Goal: Browse casually: Explore the website without a specific task or goal

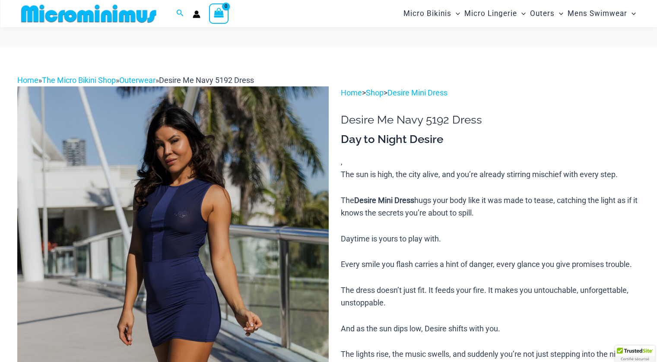
scroll to position [86, 0]
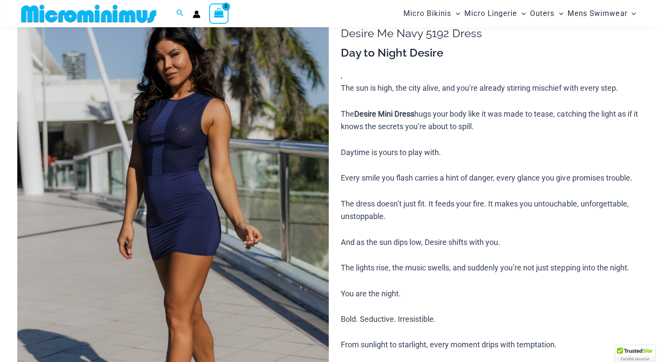
type input "**********"
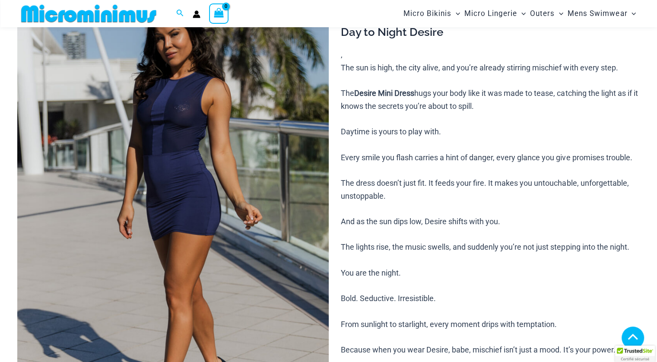
scroll to position [376, 0]
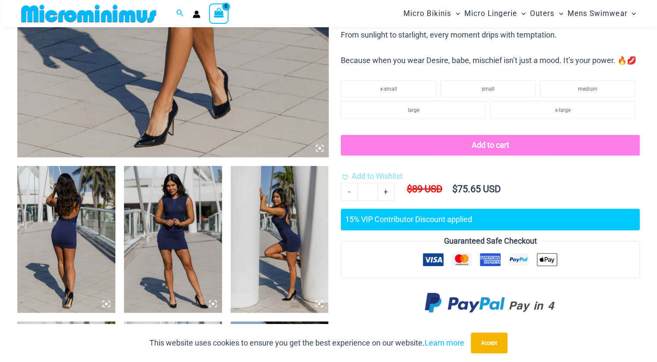
click at [103, 302] on icon at bounding box center [106, 304] width 8 height 8
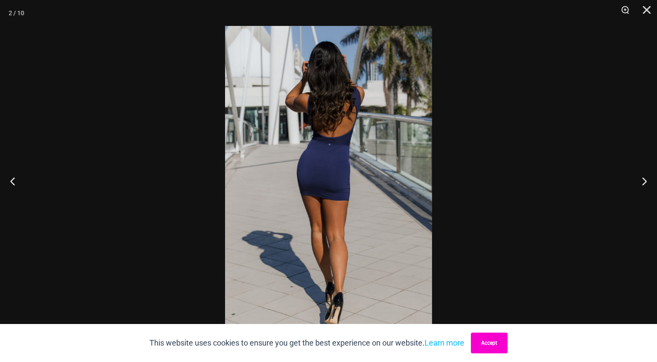
click at [489, 345] on button "Accept" at bounding box center [489, 343] width 37 height 21
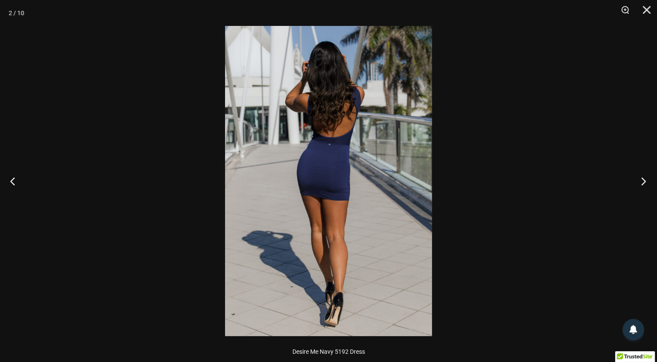
click at [643, 181] on button "Next" at bounding box center [641, 180] width 32 height 43
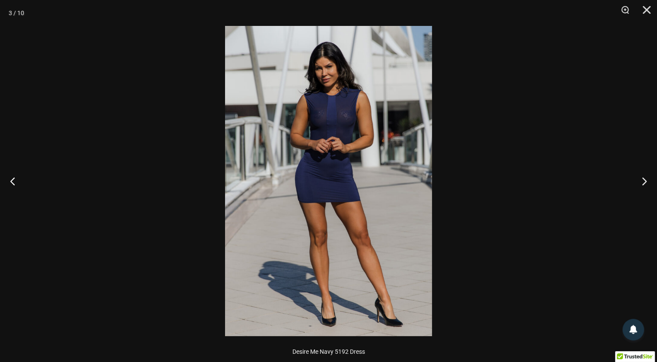
click at [325, 134] on img at bounding box center [328, 181] width 207 height 310
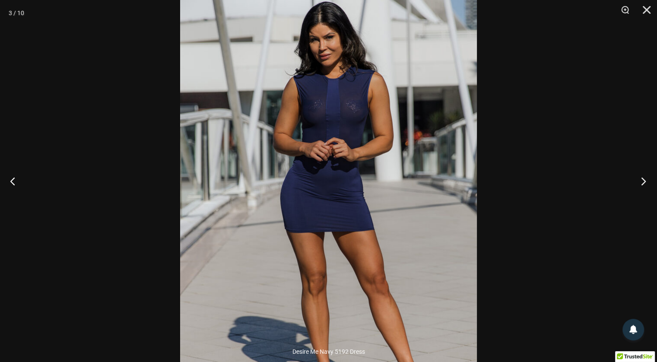
click at [641, 180] on button "Next" at bounding box center [641, 180] width 32 height 43
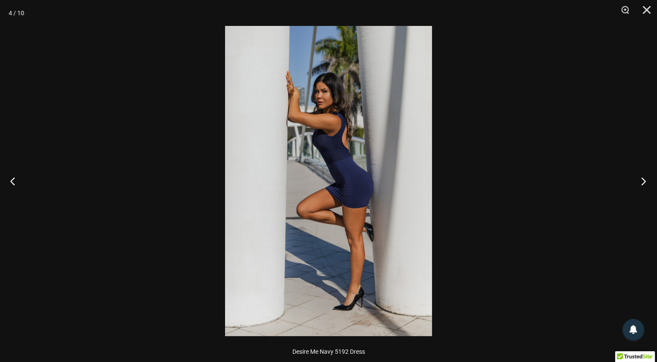
click at [641, 180] on button "Next" at bounding box center [641, 180] width 32 height 43
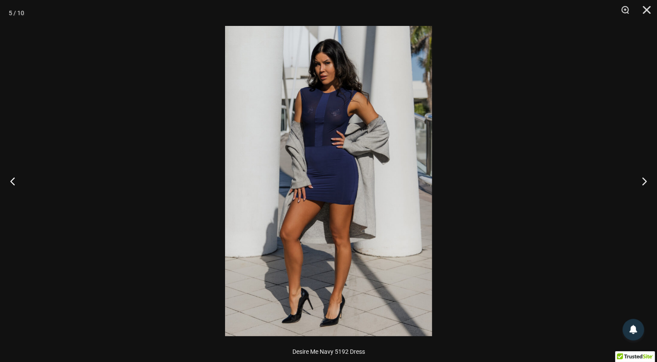
click at [324, 121] on img at bounding box center [328, 181] width 207 height 310
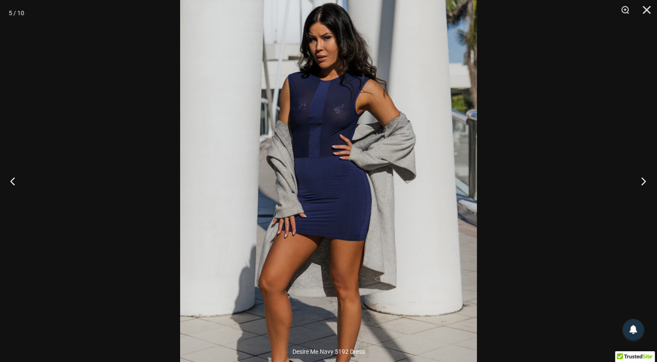
click at [643, 181] on button "Next" at bounding box center [641, 180] width 32 height 43
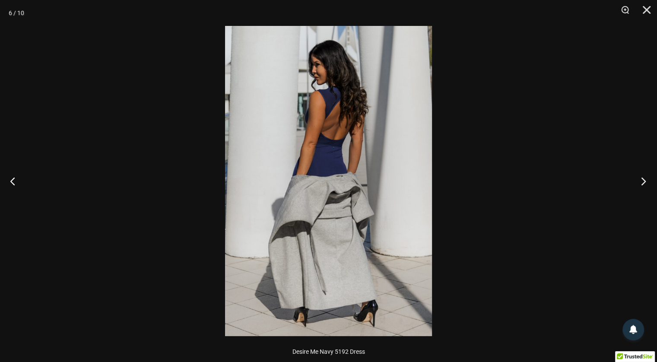
click at [643, 181] on button "Next" at bounding box center [641, 180] width 32 height 43
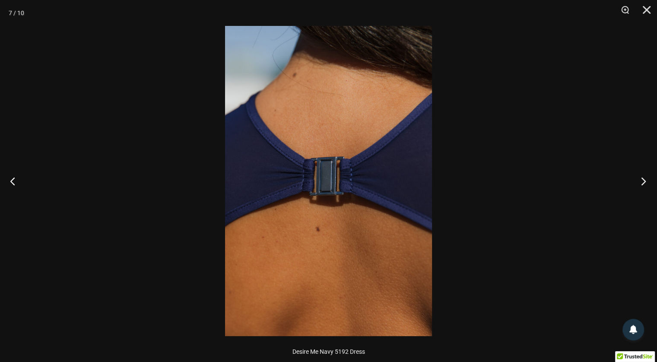
click at [644, 179] on button "Next" at bounding box center [641, 180] width 32 height 43
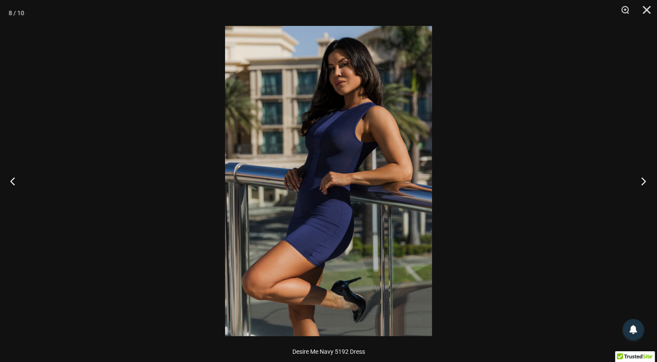
click at [644, 179] on button "Next" at bounding box center [641, 180] width 32 height 43
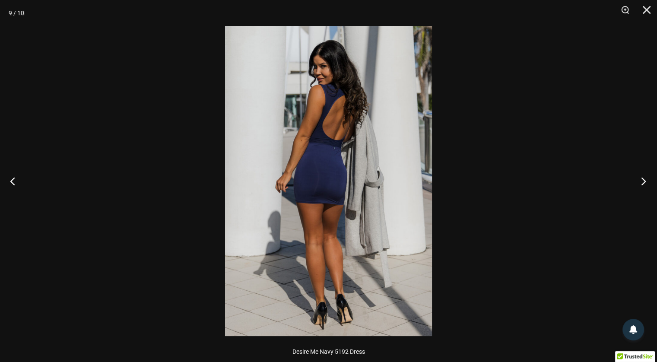
click at [644, 179] on button "Next" at bounding box center [641, 180] width 32 height 43
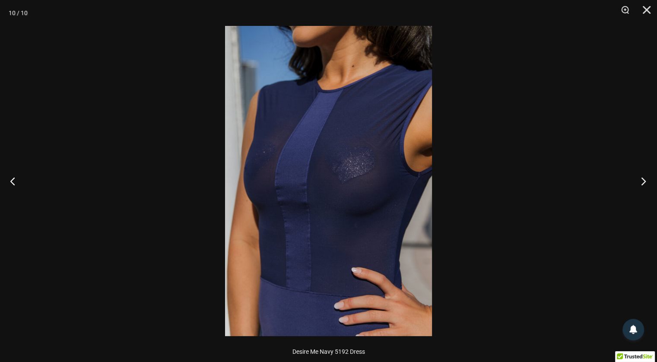
click at [644, 179] on button "Next" at bounding box center [641, 180] width 32 height 43
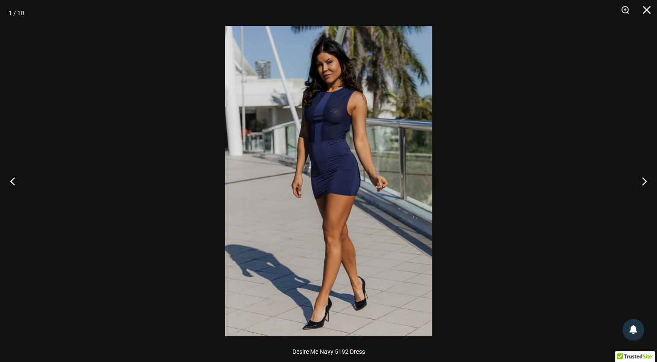
click at [529, 202] on div at bounding box center [328, 181] width 657 height 362
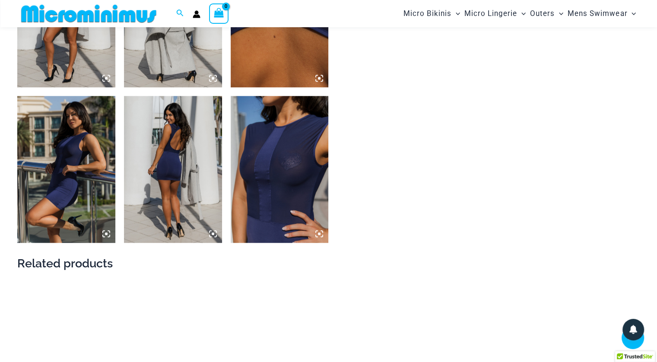
scroll to position [765, 0]
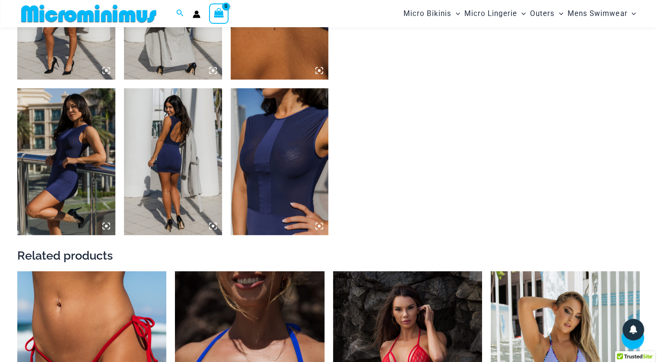
click at [286, 168] on img at bounding box center [280, 161] width 98 height 147
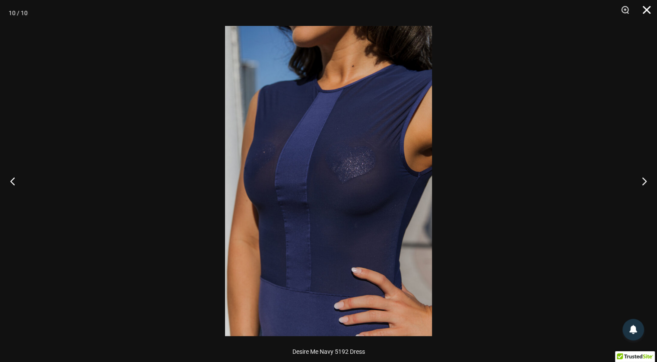
click at [646, 12] on button "Close" at bounding box center [644, 13] width 22 height 26
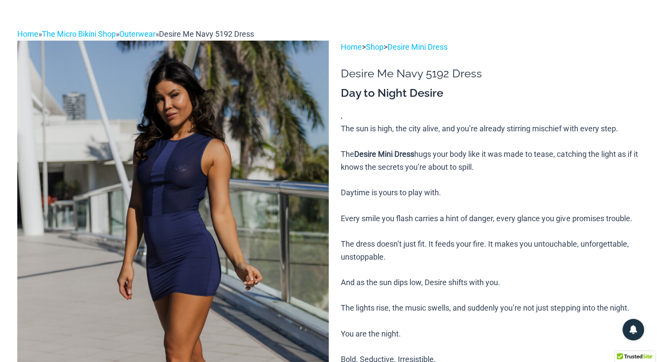
scroll to position [0, 0]
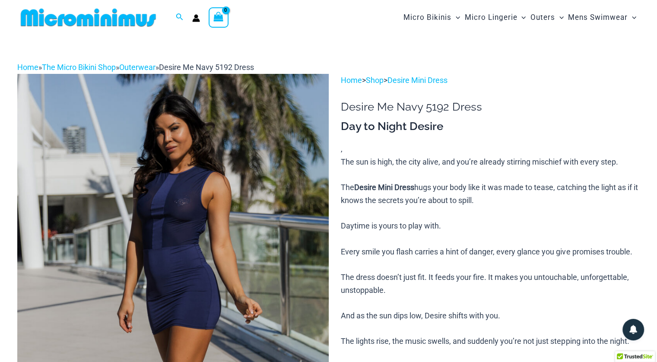
click at [134, 19] on img at bounding box center [88, 17] width 142 height 19
